Goal: Information Seeking & Learning: Learn about a topic

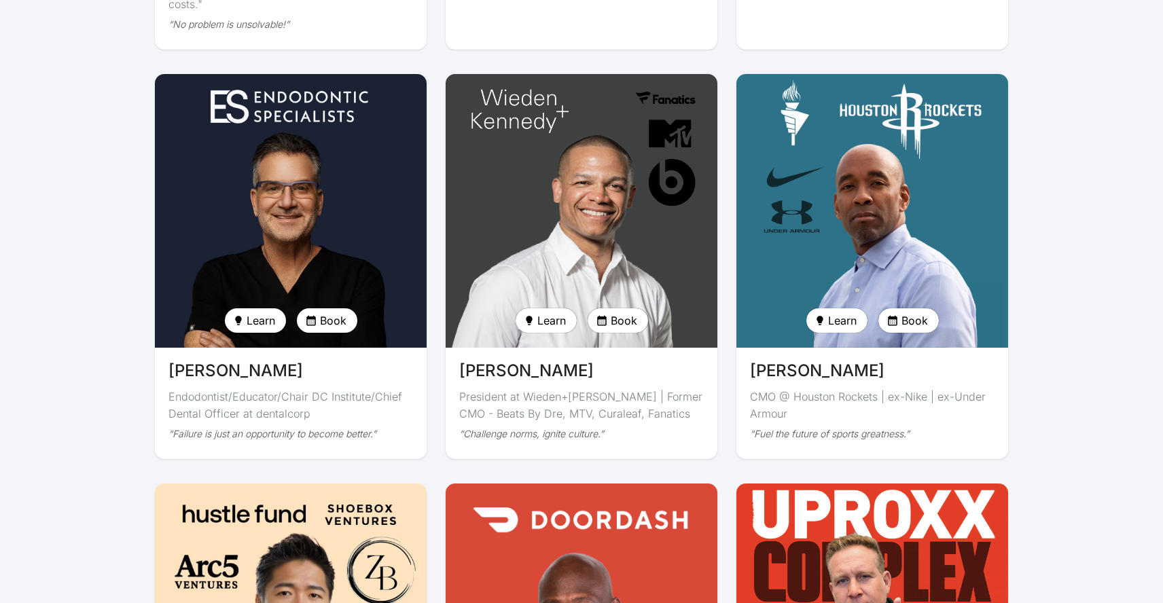
scroll to position [2716, 0]
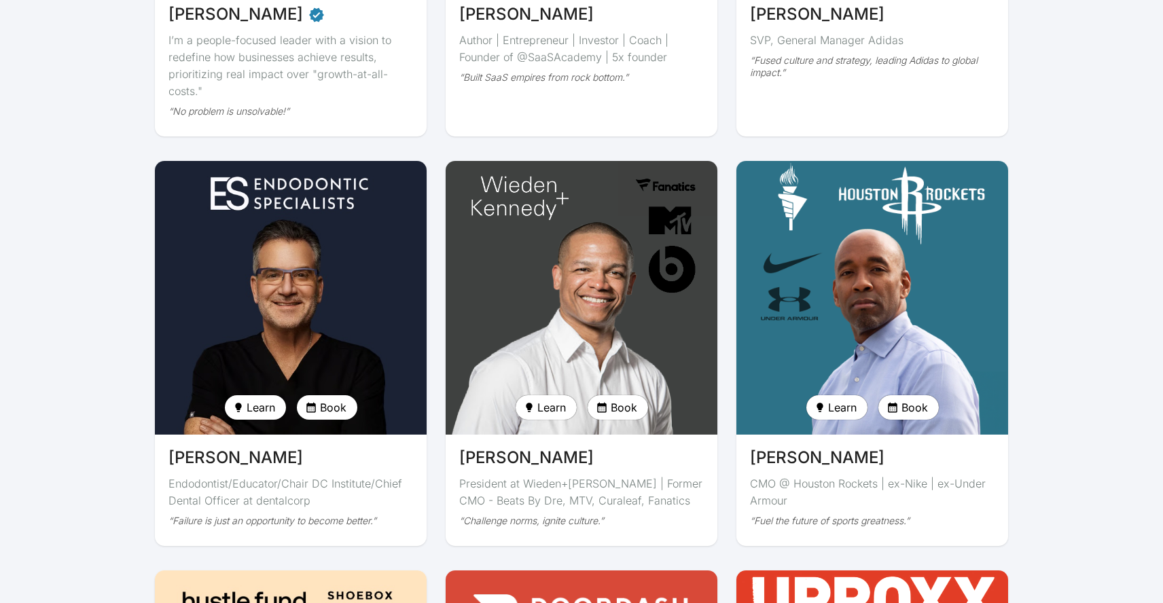
click at [847, 327] on img at bounding box center [872, 298] width 280 height 282
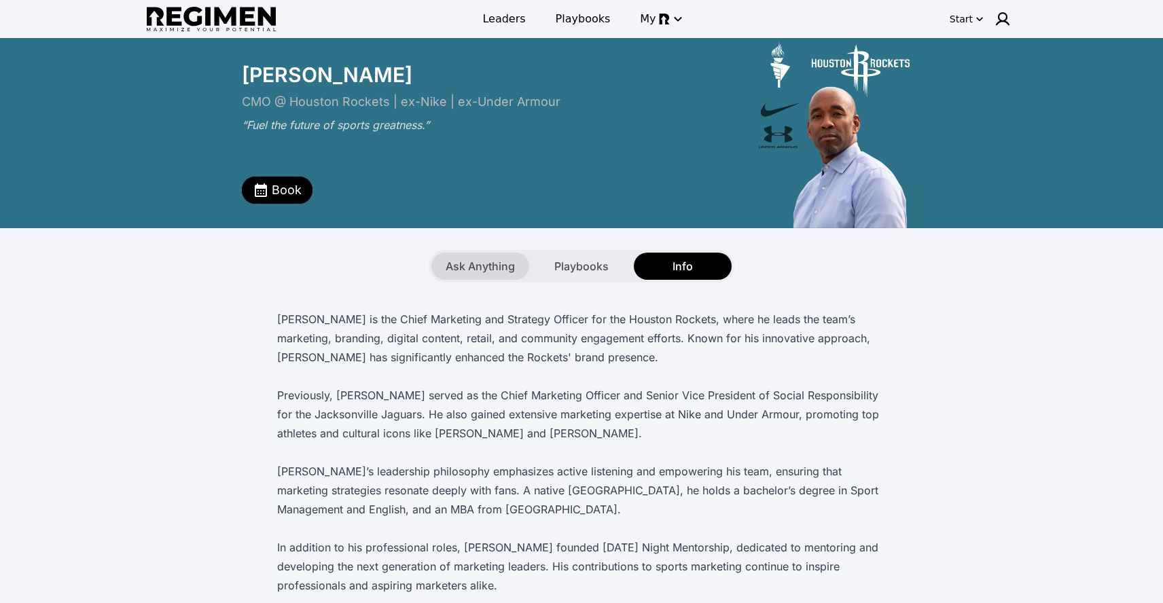
click at [484, 267] on span "Ask Anything" at bounding box center [480, 266] width 69 height 16
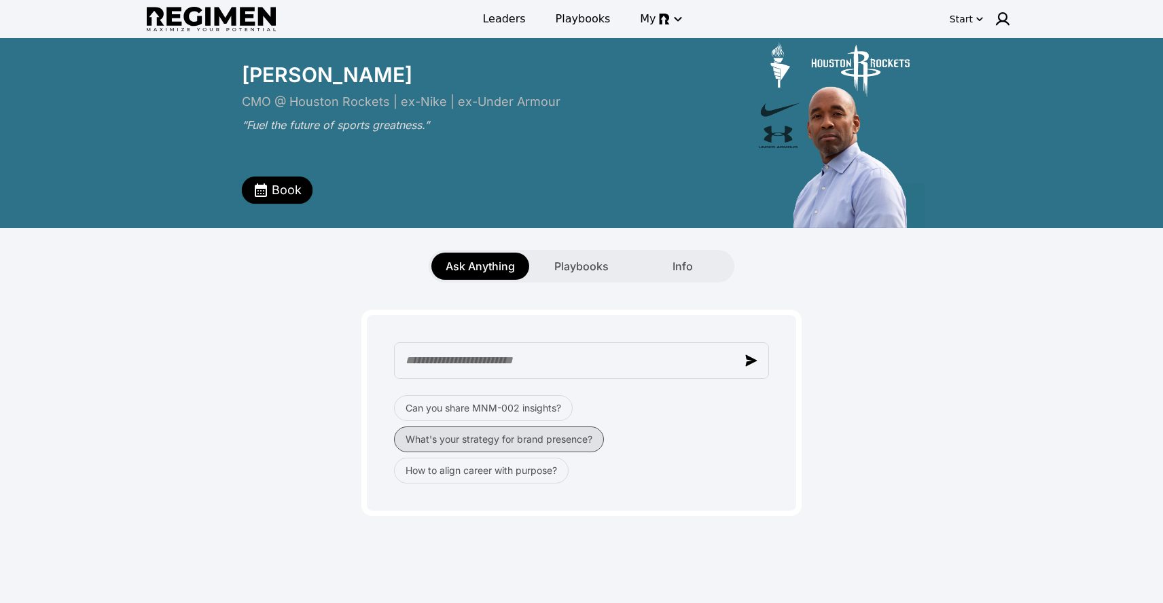
click at [568, 444] on button "What's your strategy for brand presence?" at bounding box center [499, 440] width 210 height 26
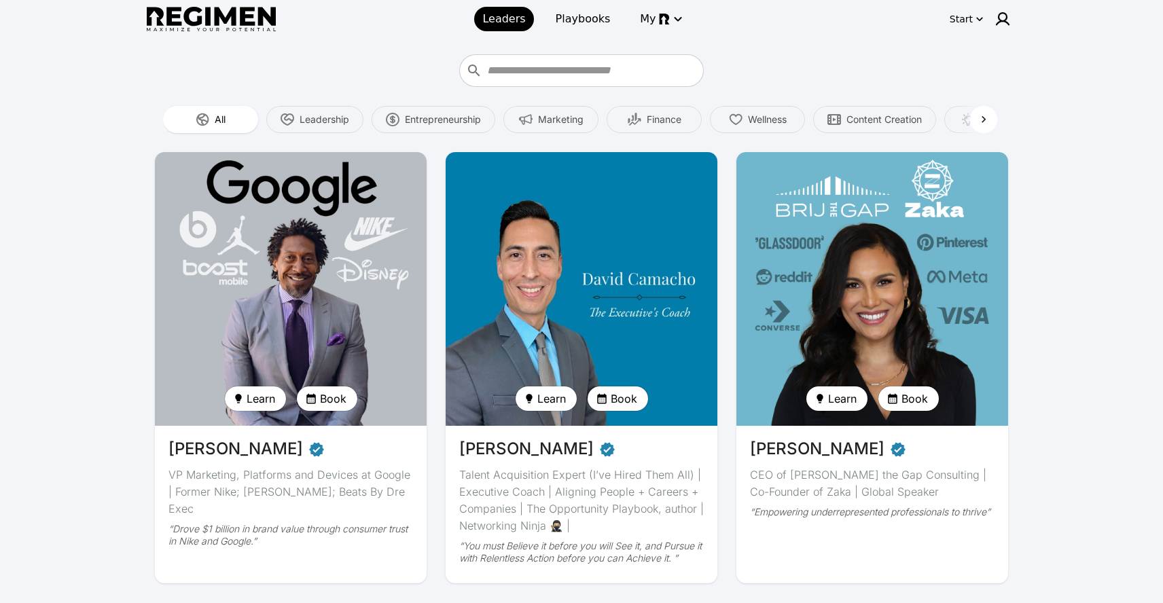
click at [986, 117] on icon at bounding box center [984, 120] width 14 height 14
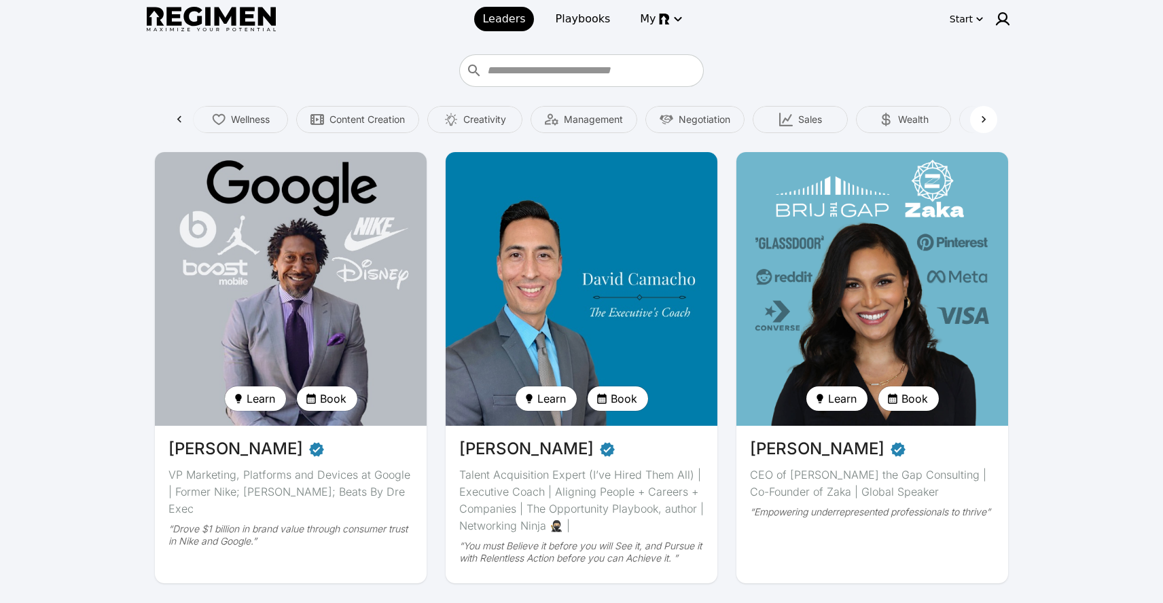
scroll to position [0, 822]
click at [825, 119] on span "Sports" at bounding box center [828, 120] width 29 height 14
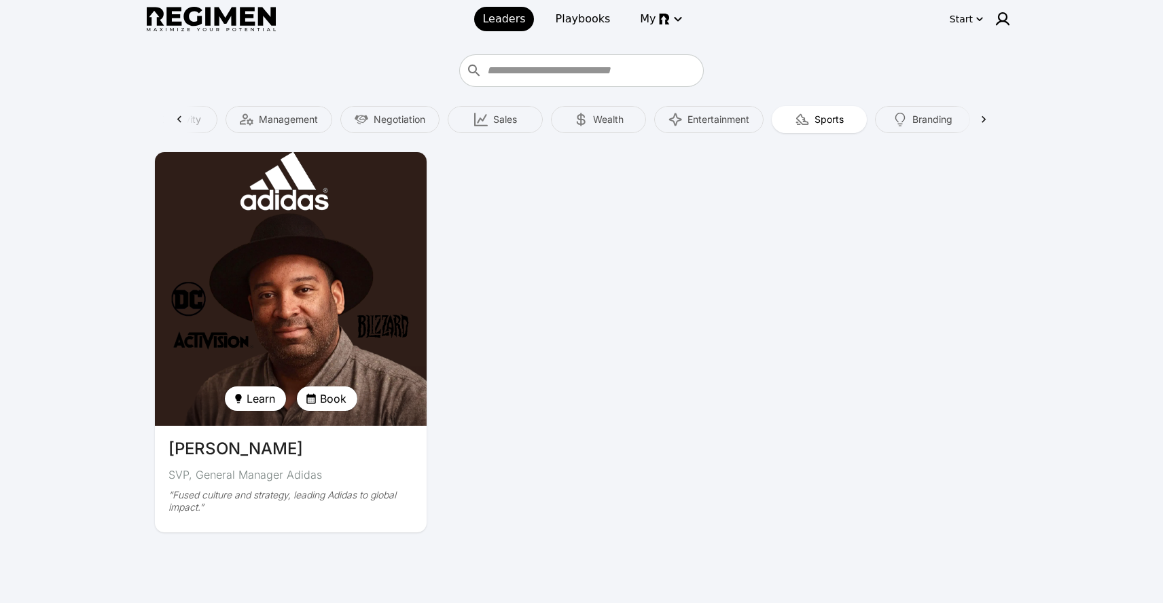
click at [289, 269] on img at bounding box center [291, 289] width 280 height 282
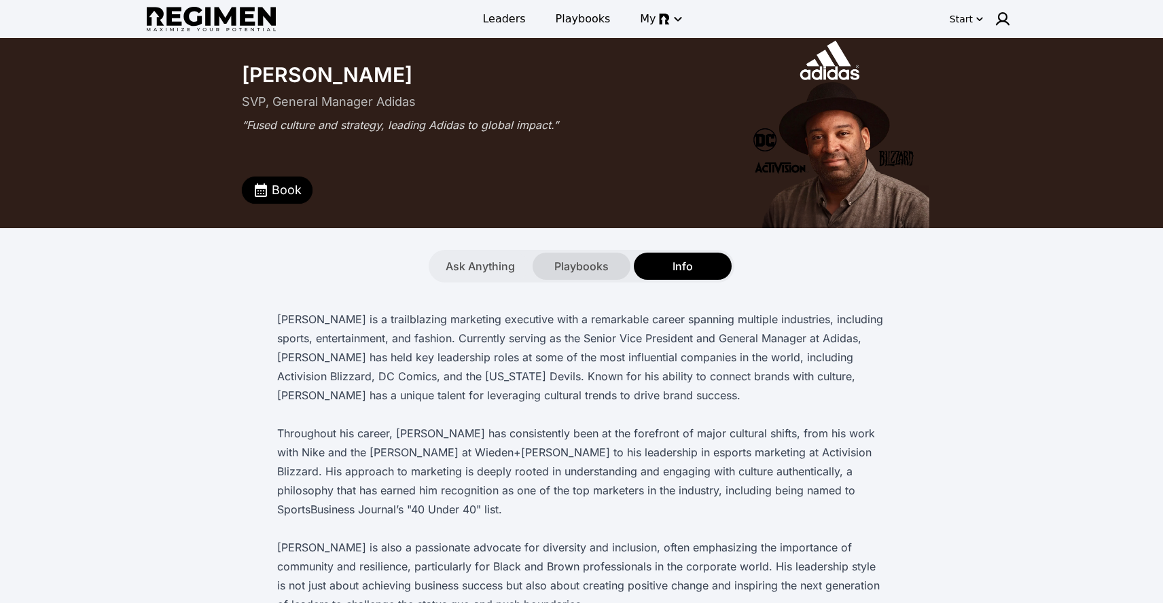
click at [572, 263] on span "Playbooks" at bounding box center [581, 266] width 54 height 16
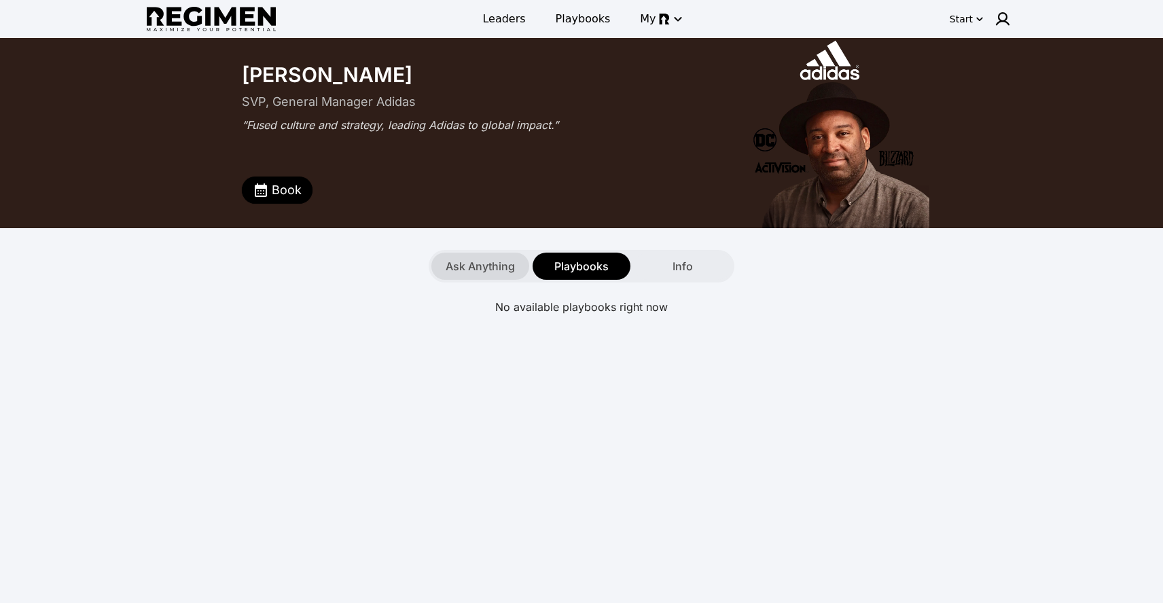
click at [497, 270] on span "Ask Anything" at bounding box center [480, 266] width 69 height 16
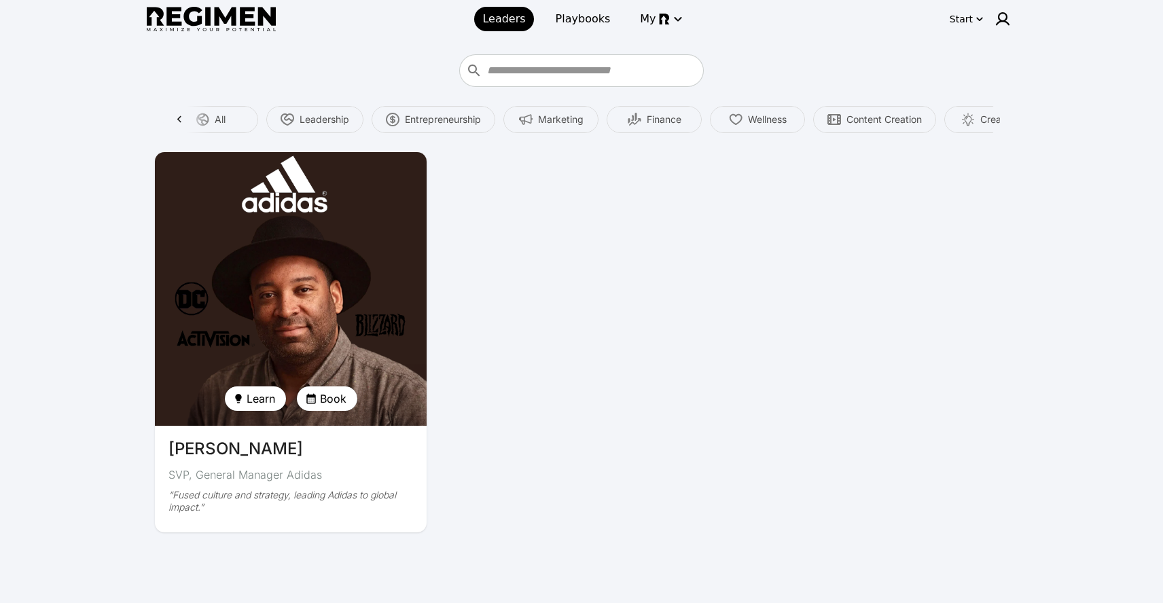
scroll to position [0, 899]
click at [848, 122] on span "Branding" at bounding box center [859, 120] width 40 height 14
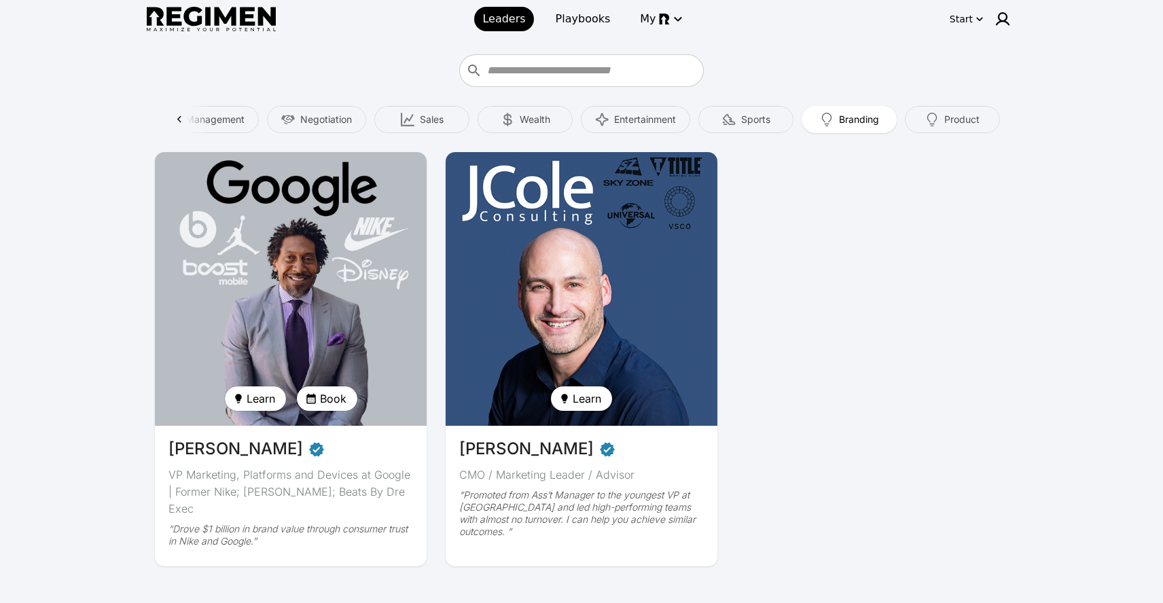
click at [892, 318] on div "[PERSON_NAME] VP Marketing, Platforms and Devices at Google | Former Nike; [PER…" at bounding box center [581, 362] width 853 height 420
click at [181, 121] on icon at bounding box center [180, 120] width 14 height 14
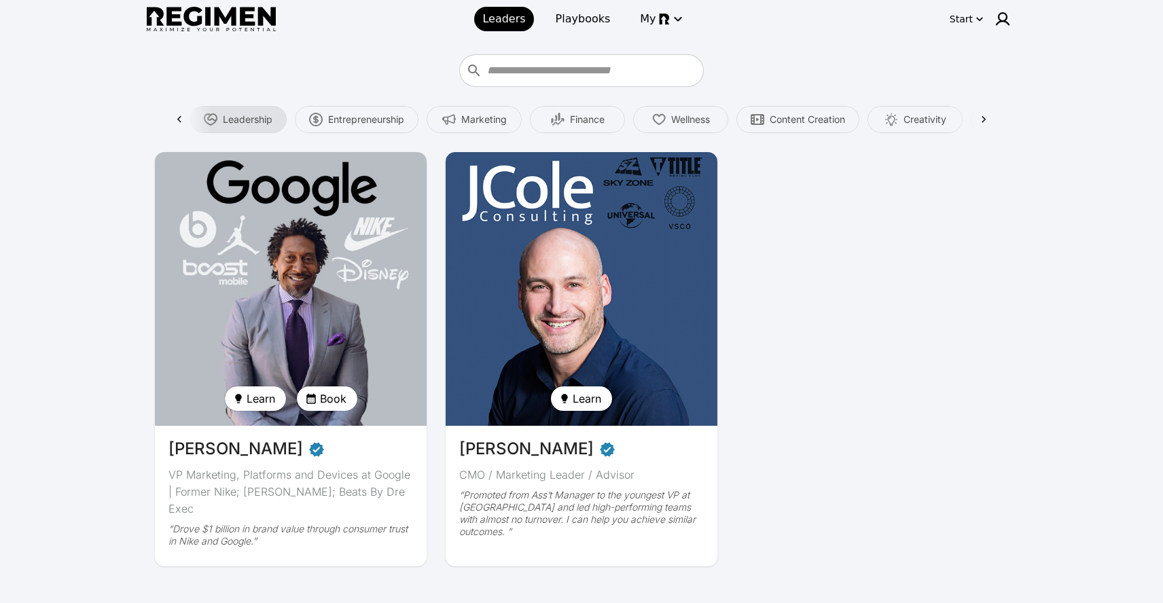
click at [242, 122] on span "Leadership" at bounding box center [248, 120] width 50 height 14
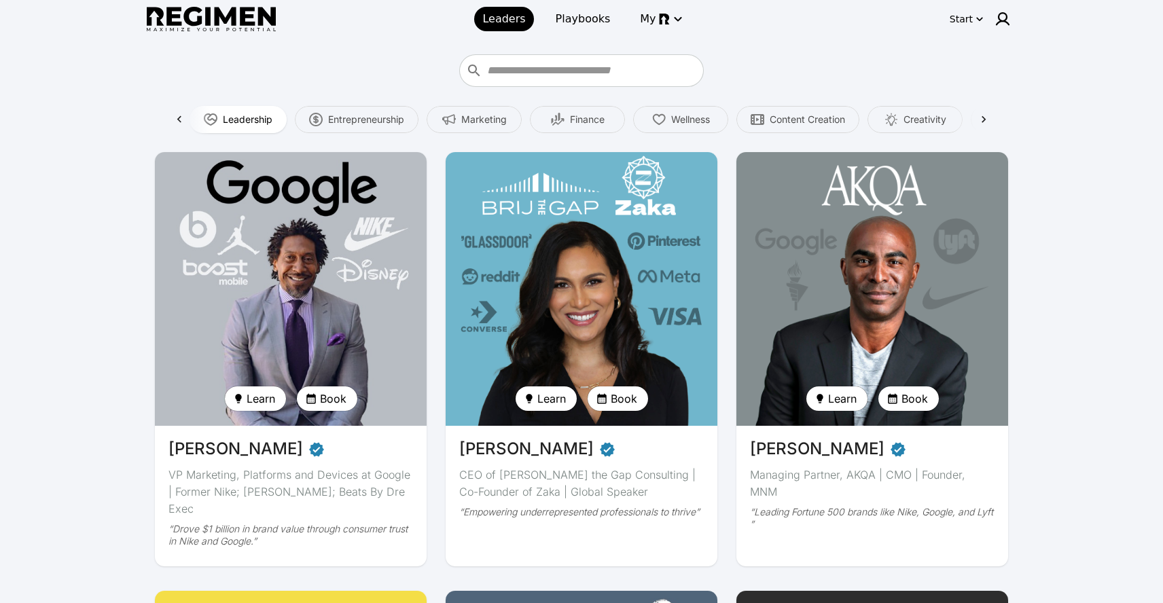
click at [574, 255] on img at bounding box center [581, 289] width 280 height 282
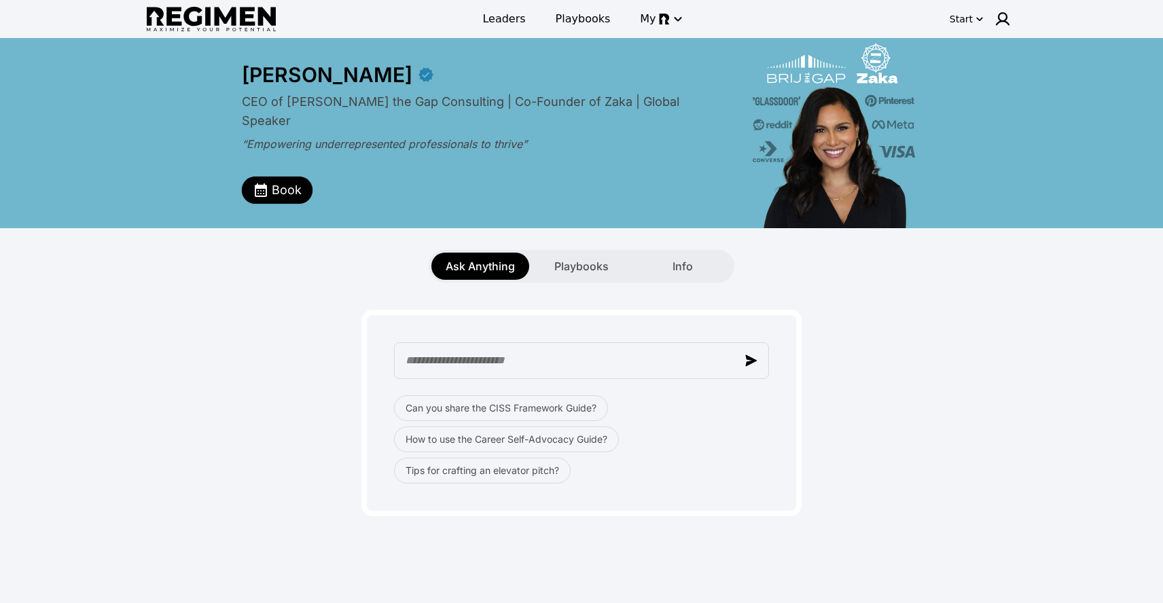
click at [823, 148] on div "CEO of [PERSON_NAME] the Gap Consulting | Co-Founder of Zaka | Global Speaker “…" at bounding box center [581, 147] width 679 height 111
drag, startPoint x: 242, startPoint y: 79, endPoint x: 344, endPoint y: 82, distance: 102.6
click at [344, 82] on div "[PERSON_NAME]" at bounding box center [327, 74] width 170 height 24
click at [318, 78] on div "[PERSON_NAME]" at bounding box center [327, 74] width 170 height 24
drag, startPoint x: 248, startPoint y: 73, endPoint x: 350, endPoint y: 79, distance: 102.8
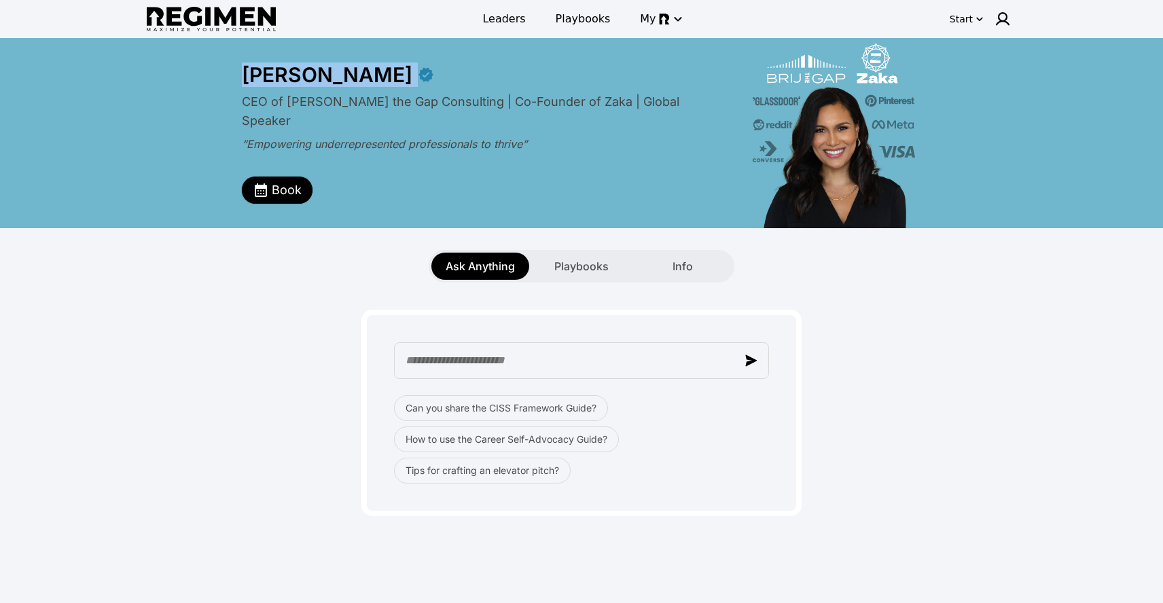
click at [350, 79] on div "[PERSON_NAME]" at bounding box center [581, 74] width 679 height 24
